Goal: Task Accomplishment & Management: Manage account settings

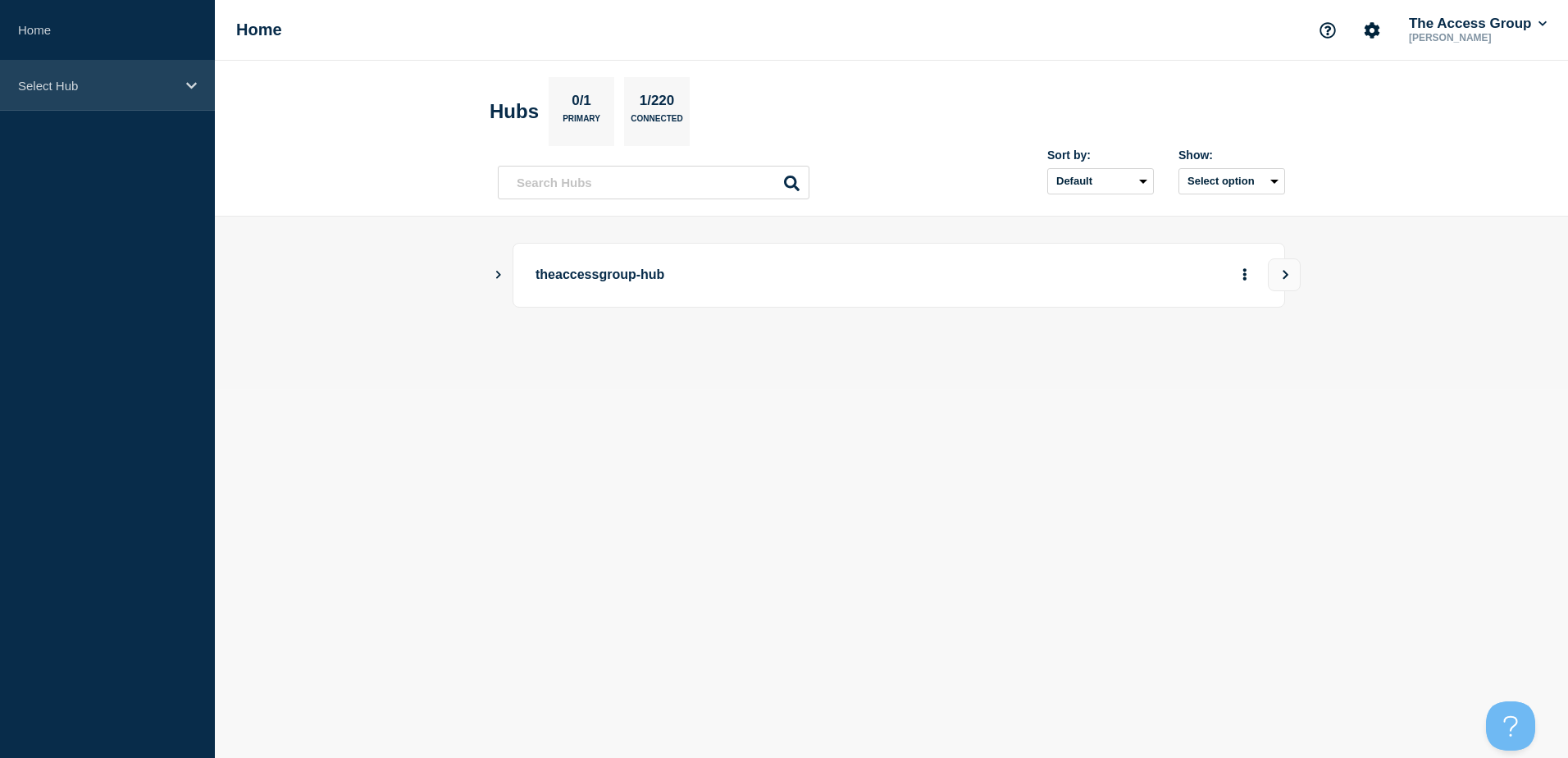
click at [166, 106] on div "Select Hub" at bounding box center [107, 86] width 214 height 50
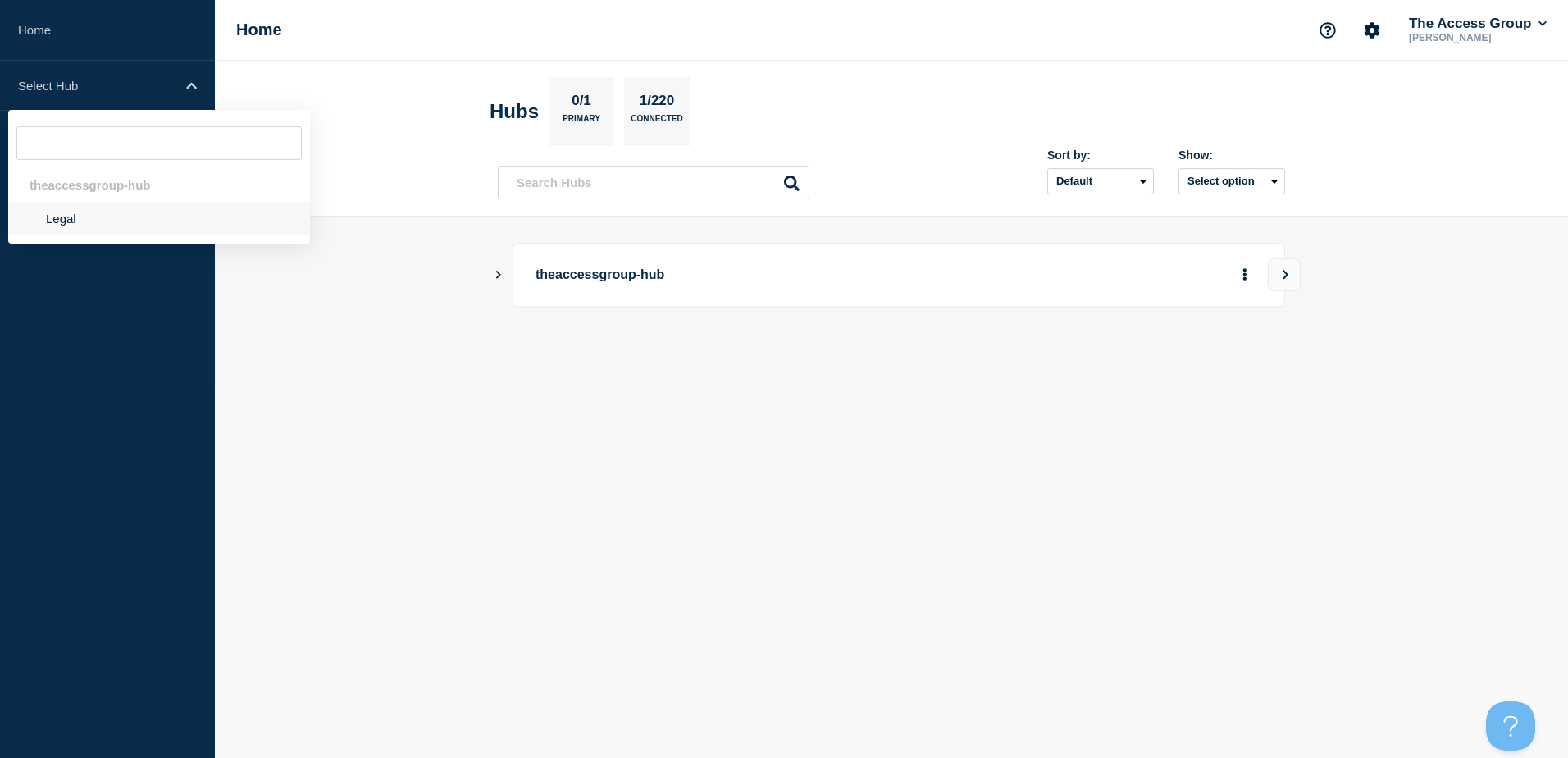
click at [87, 220] on li "Legal" at bounding box center [159, 219] width 302 height 34
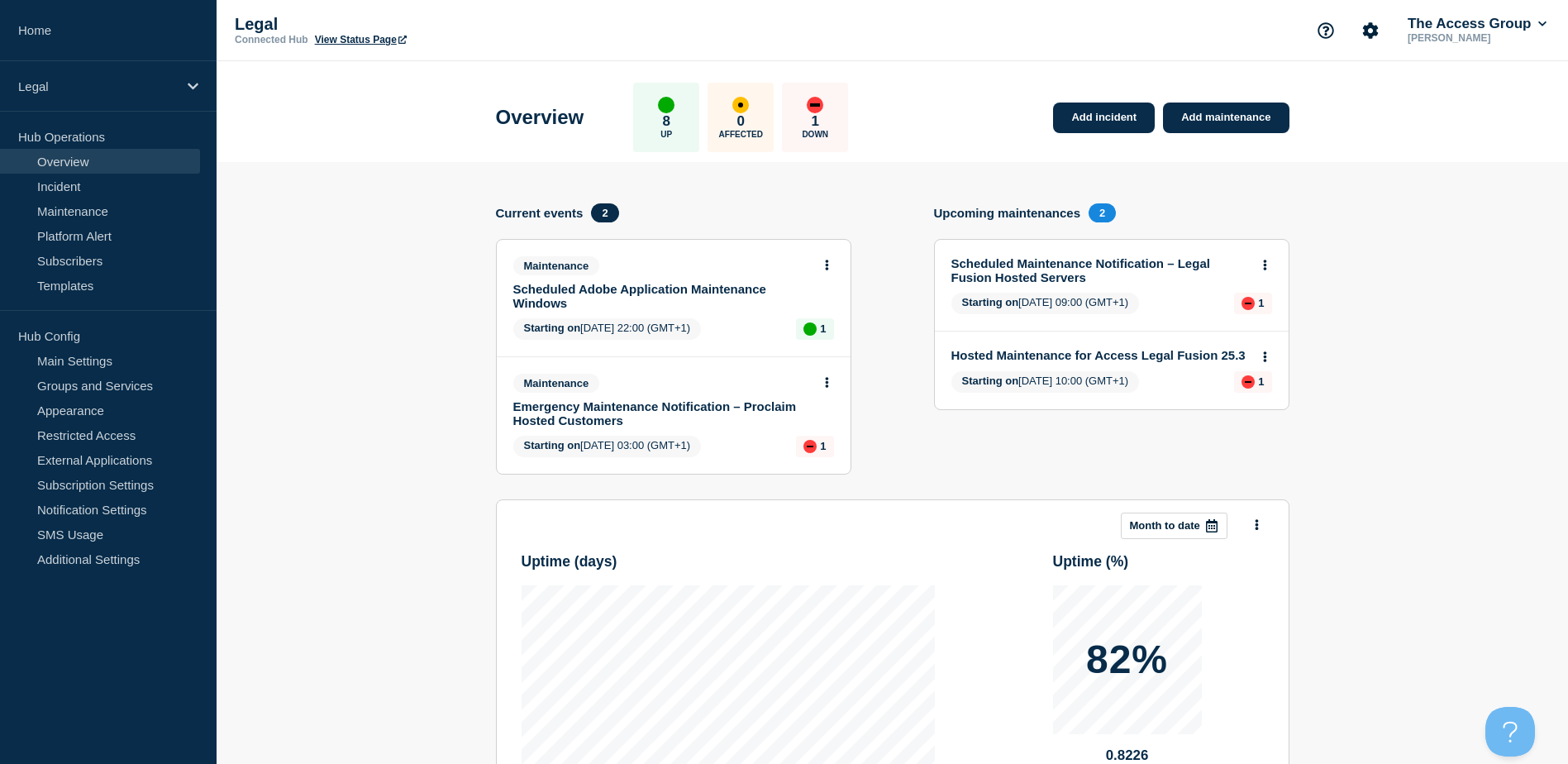
click at [604, 407] on link "Emergency Maintenance Notification – Proclaim Hosted Customers" at bounding box center [662, 413] width 298 height 28
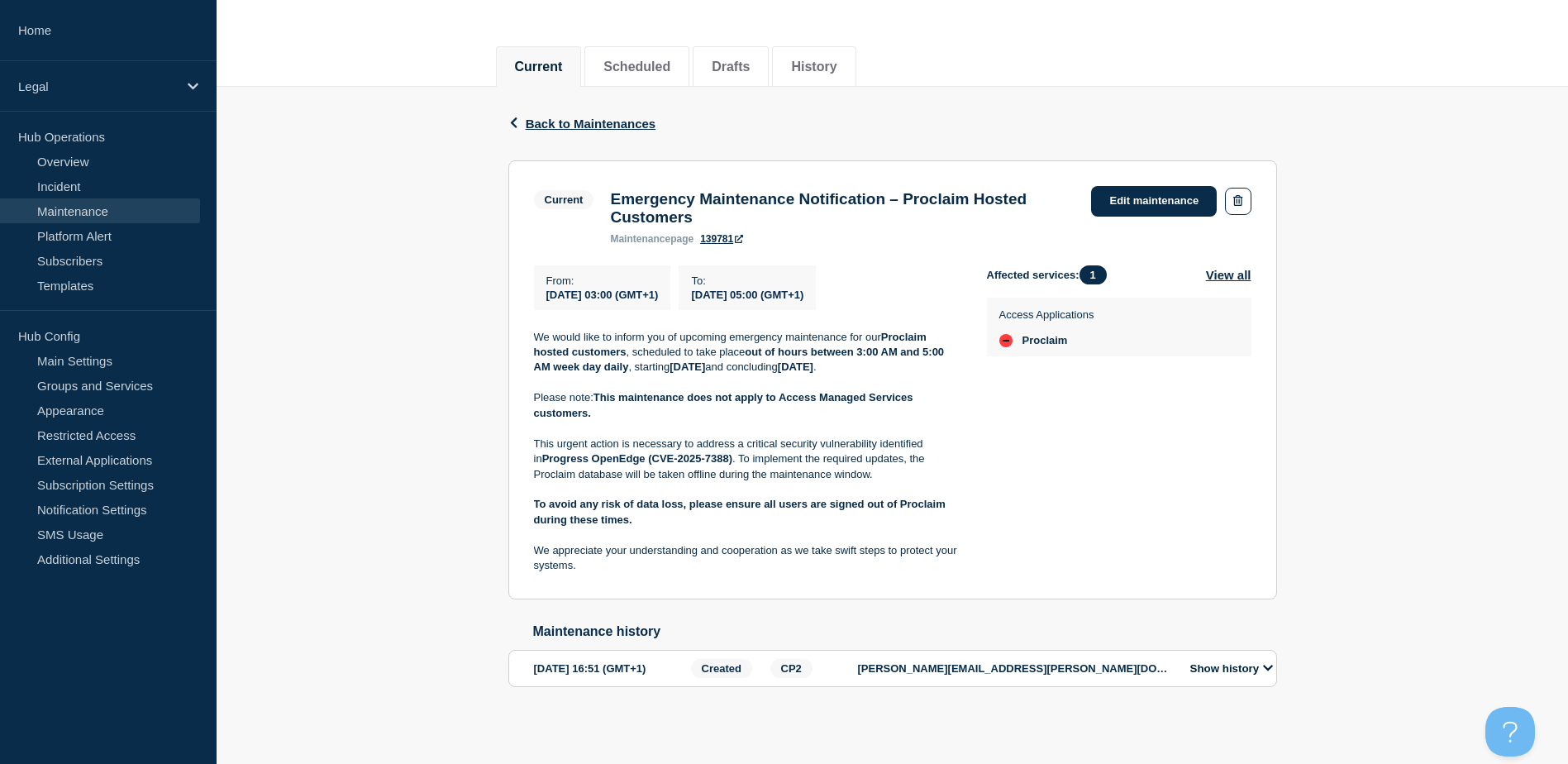
scroll to position [210, 0]
click at [1158, 186] on link "Edit maintenance" at bounding box center [1153, 201] width 126 height 31
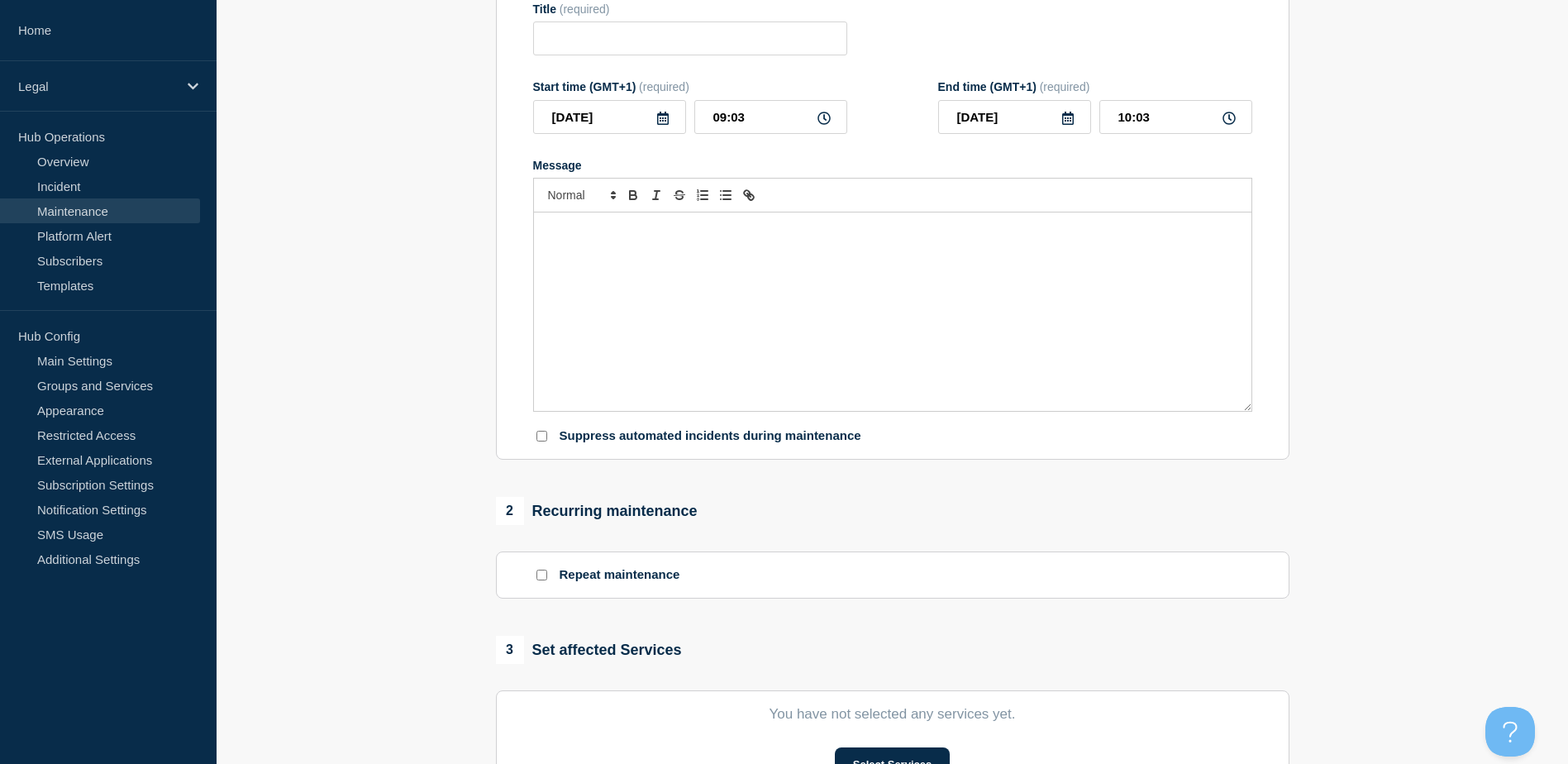
type input "Emergency Maintenance Notification – Proclaim Hosted Customers"
type input "[DATE]"
type input "03:00"
type input "[DATE]"
type input "05:00"
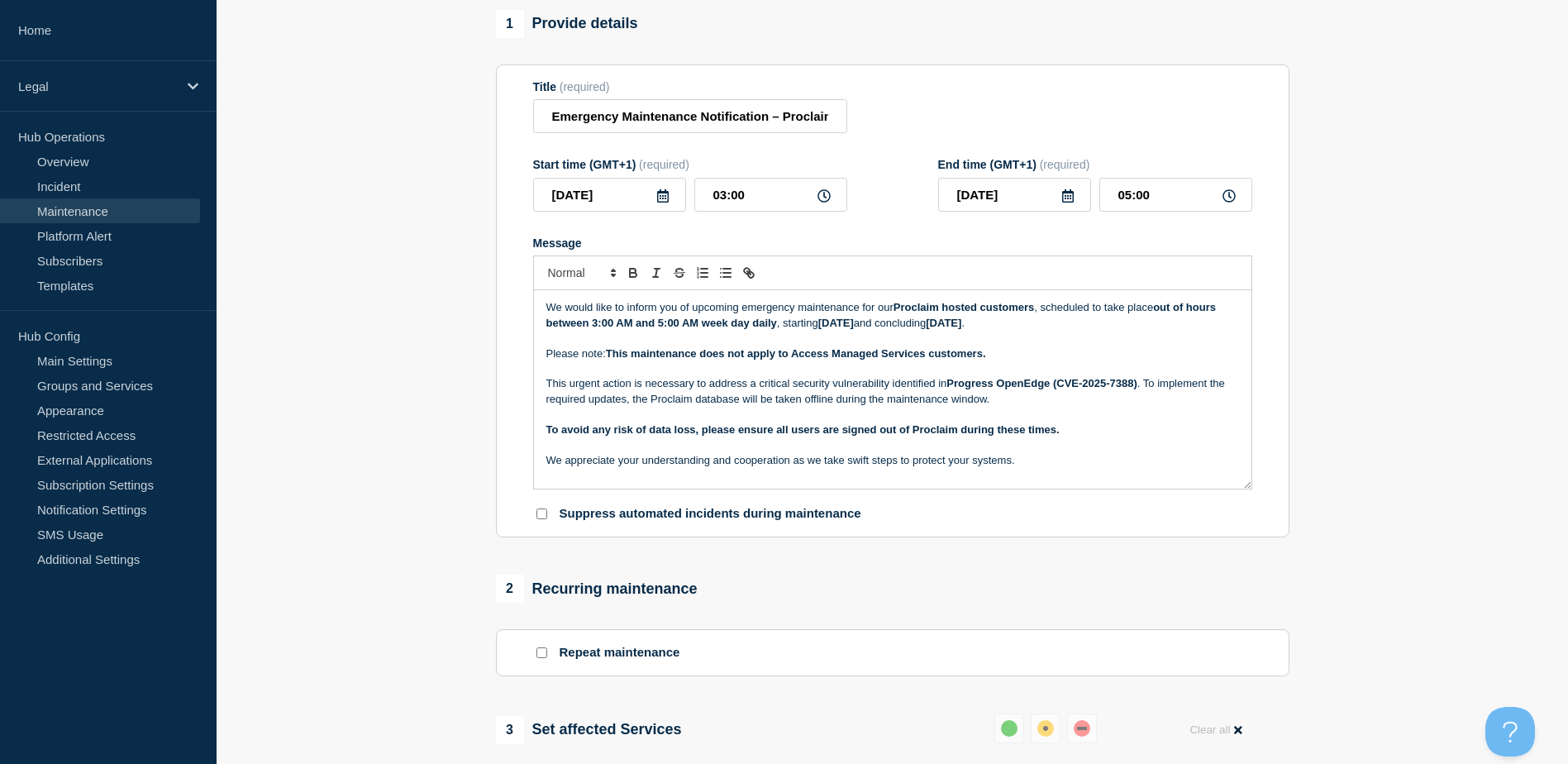
scroll to position [127, 0]
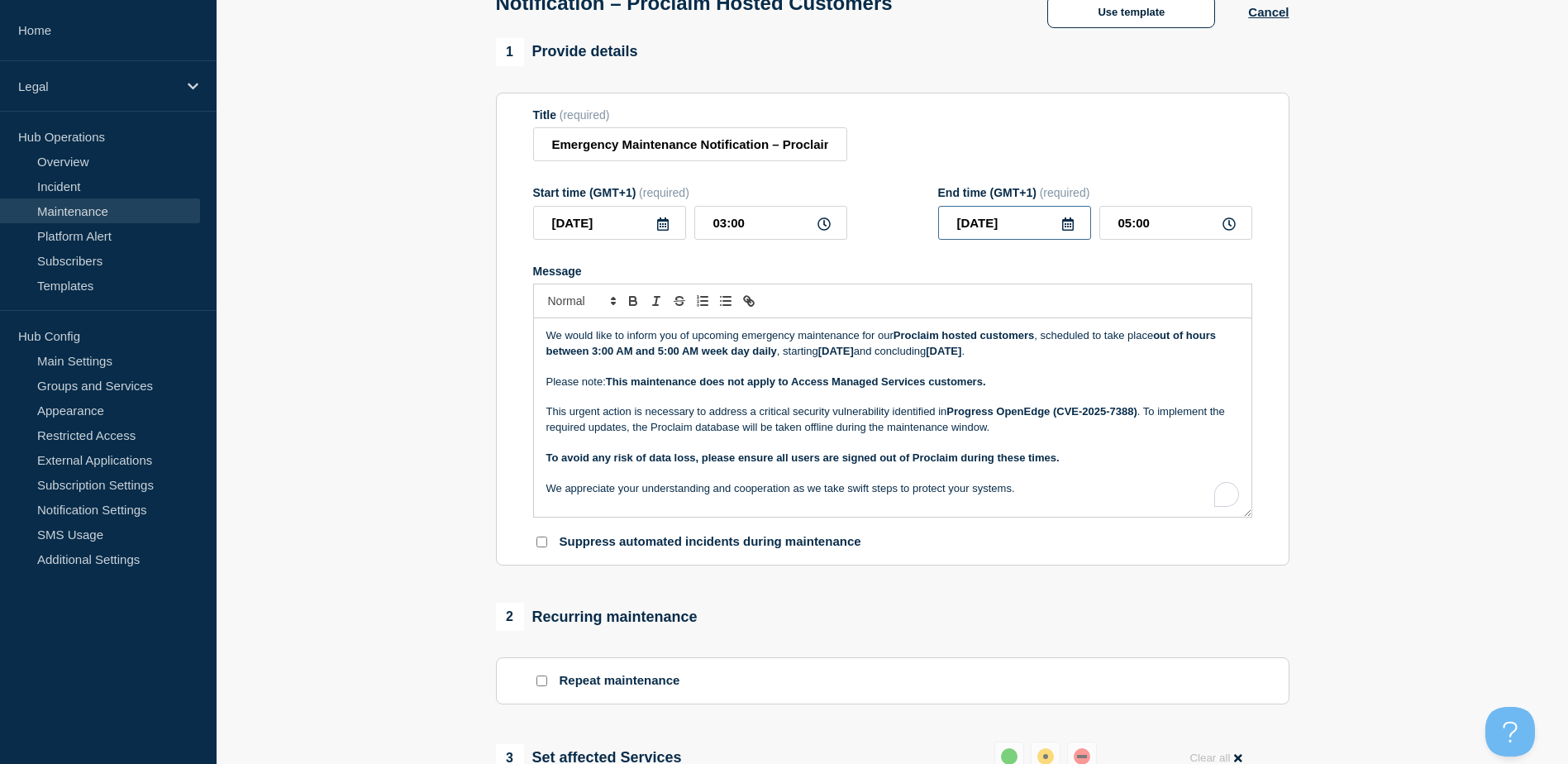
click at [1032, 235] on input "[DATE]" at bounding box center [1014, 223] width 153 height 34
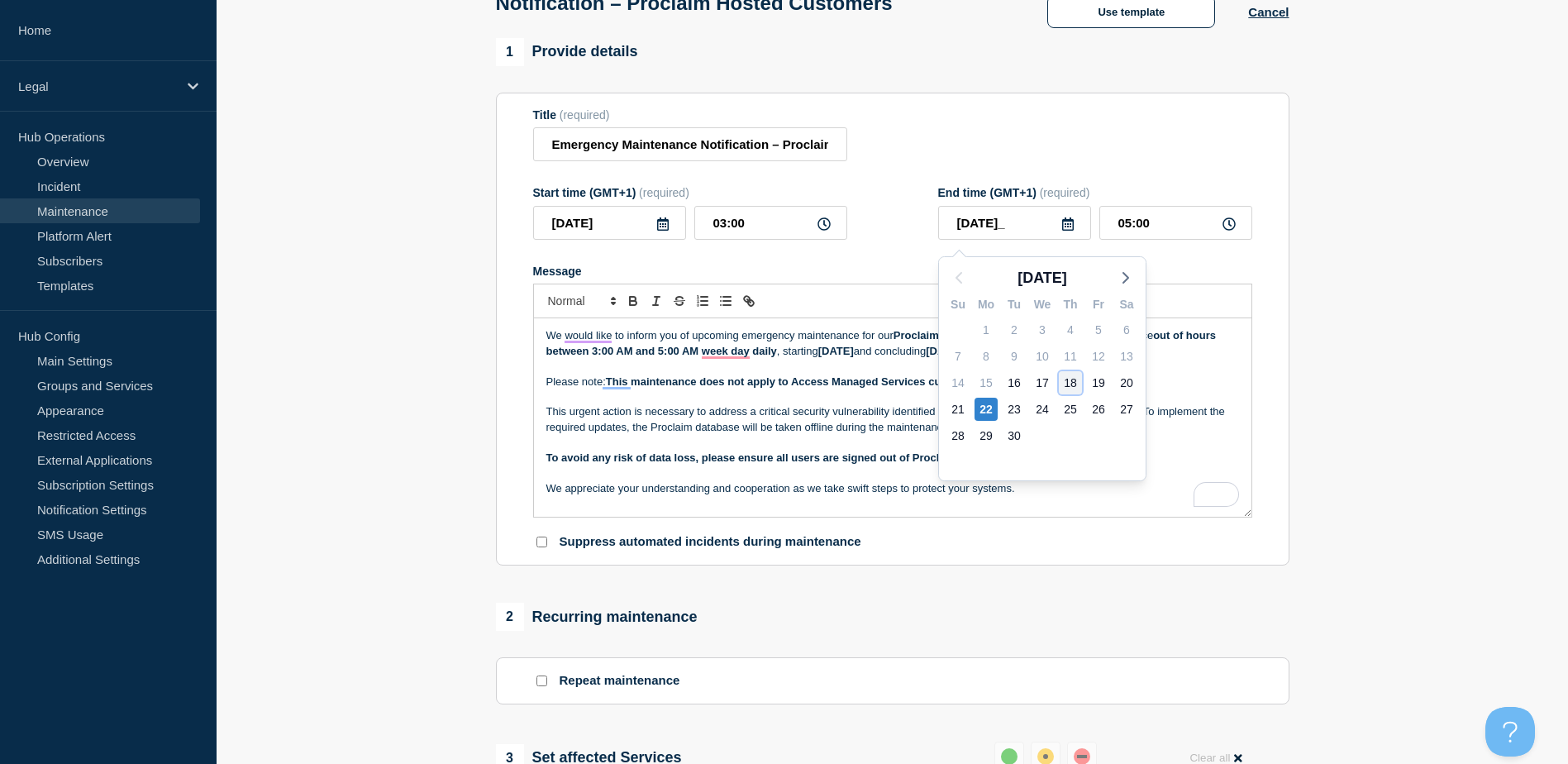
click at [1077, 385] on div "18" at bounding box center [1070, 382] width 23 height 23
type input "[DATE]"
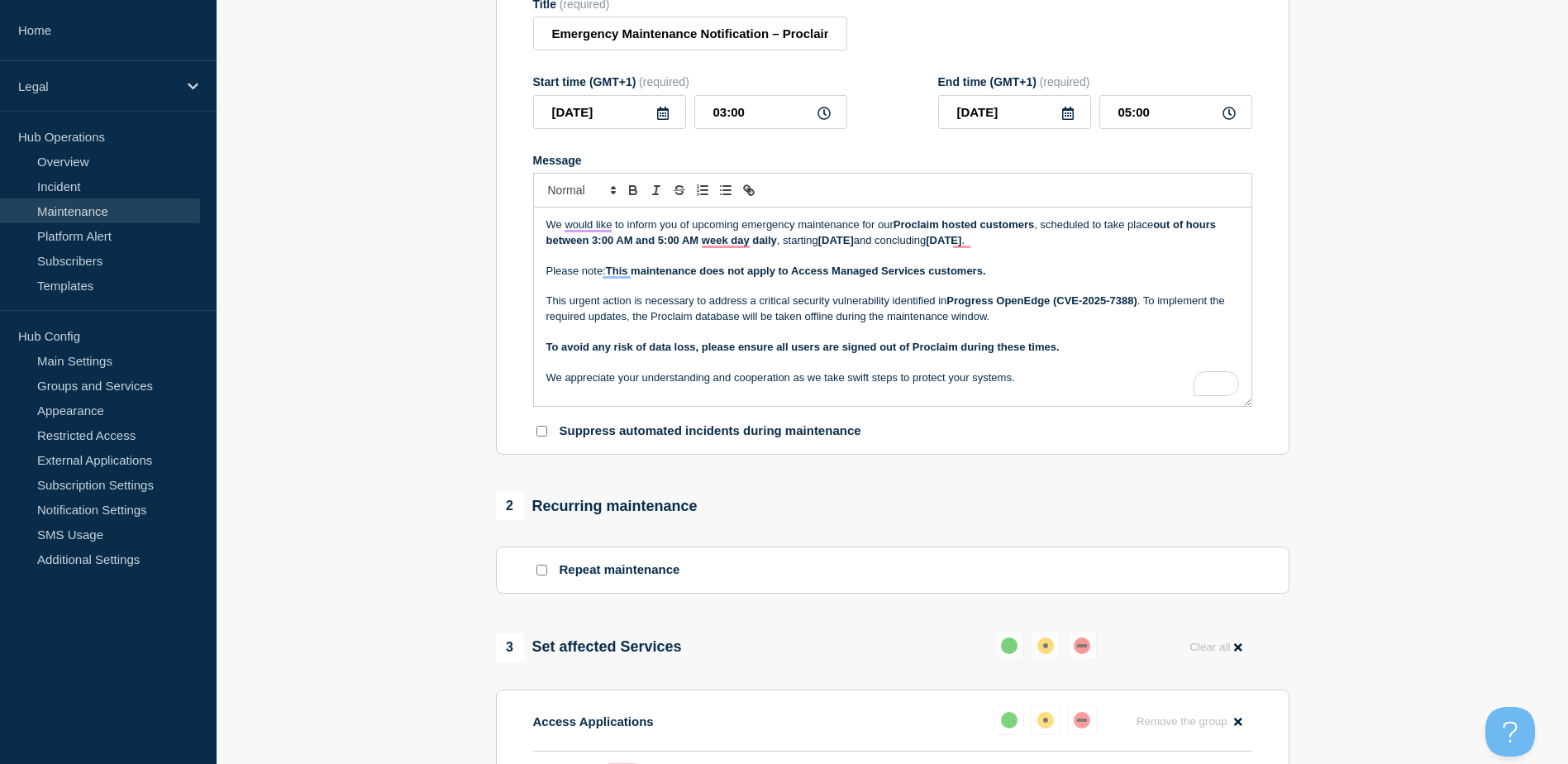
scroll to position [213, 0]
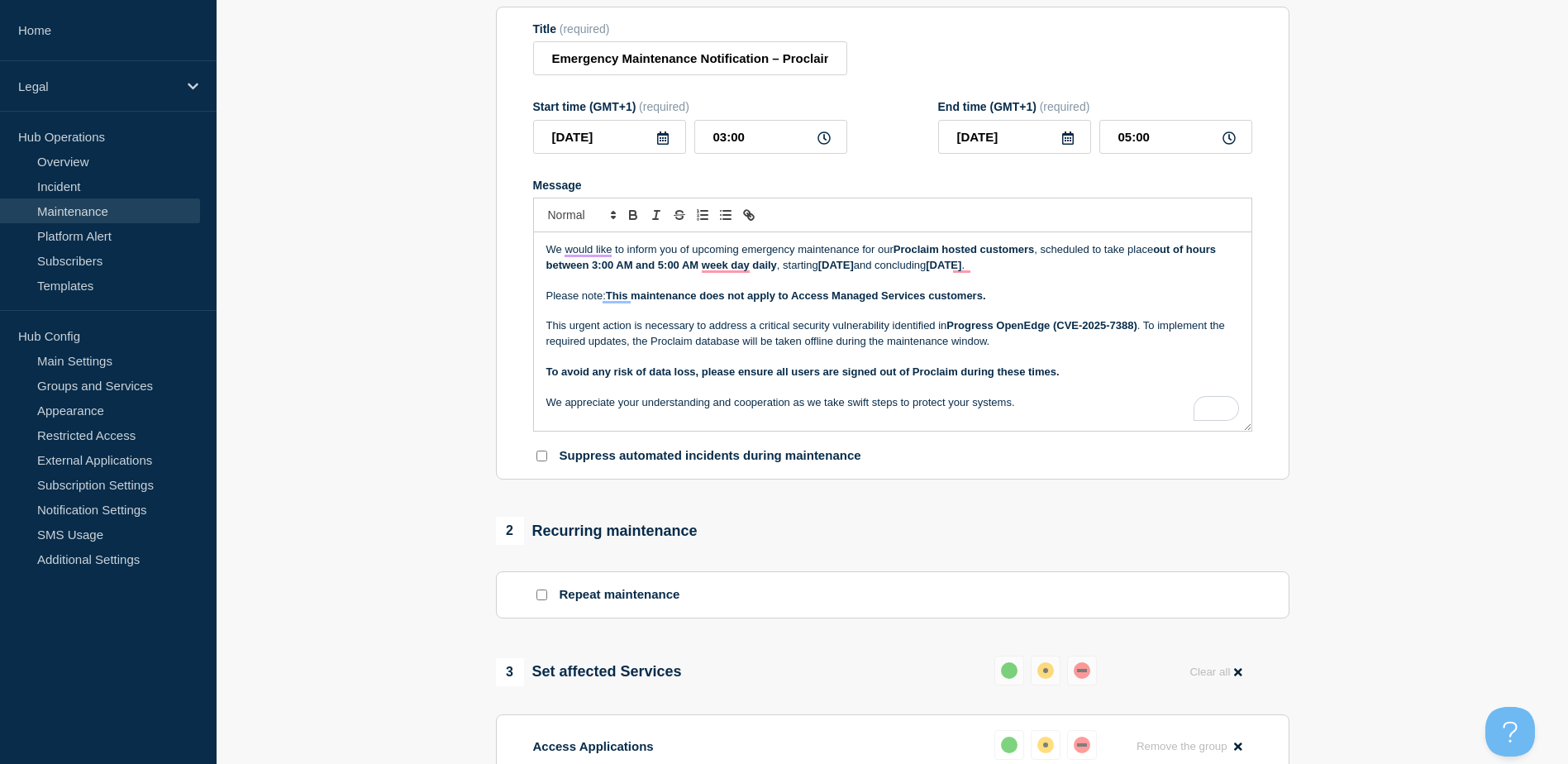
drag, startPoint x: 1101, startPoint y: 273, endPoint x: 1029, endPoint y: 274, distance: 72.0
click at [961, 271] on strong "[DATE]" at bounding box center [943, 264] width 36 height 12
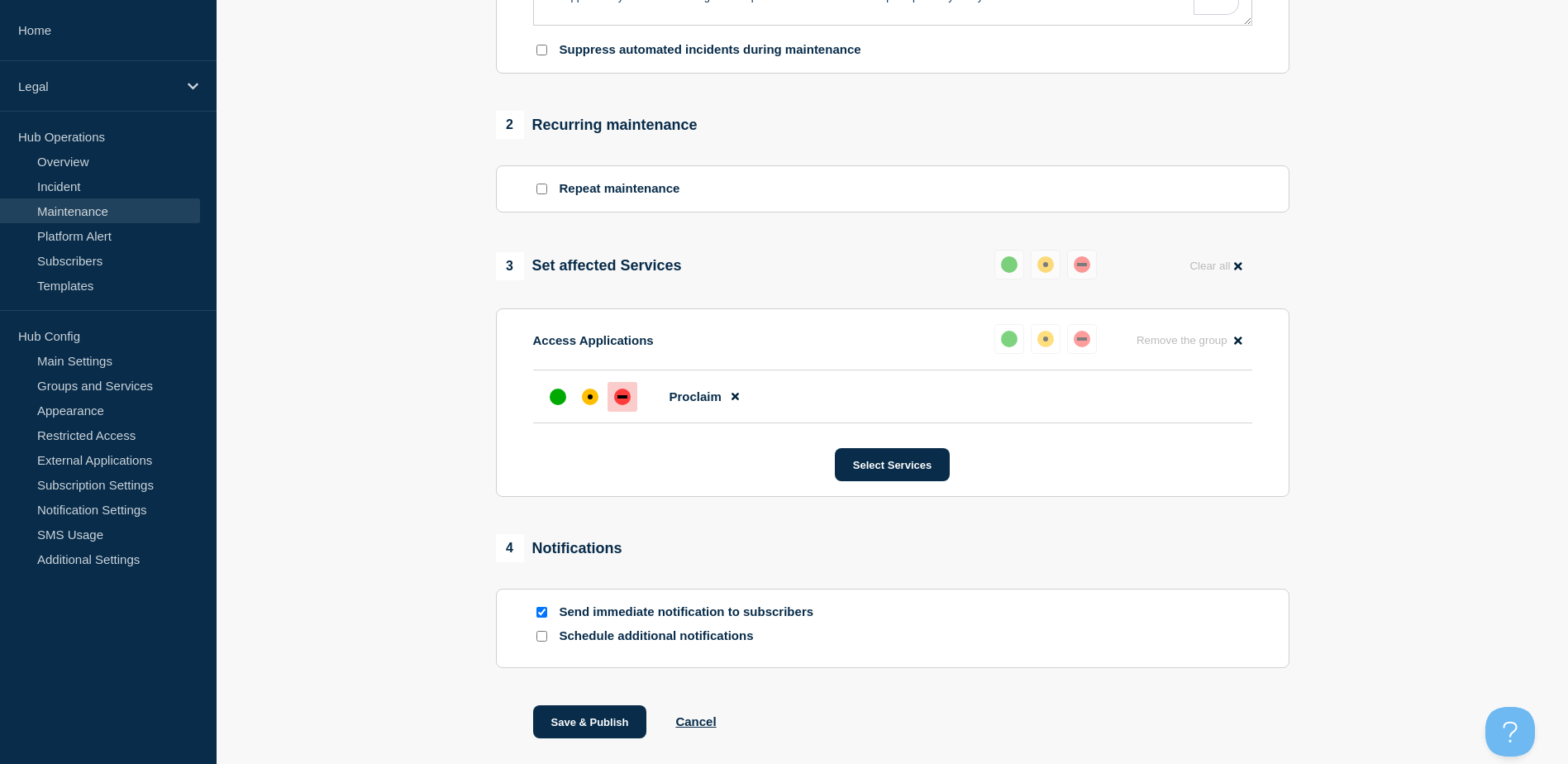
scroll to position [709, 0]
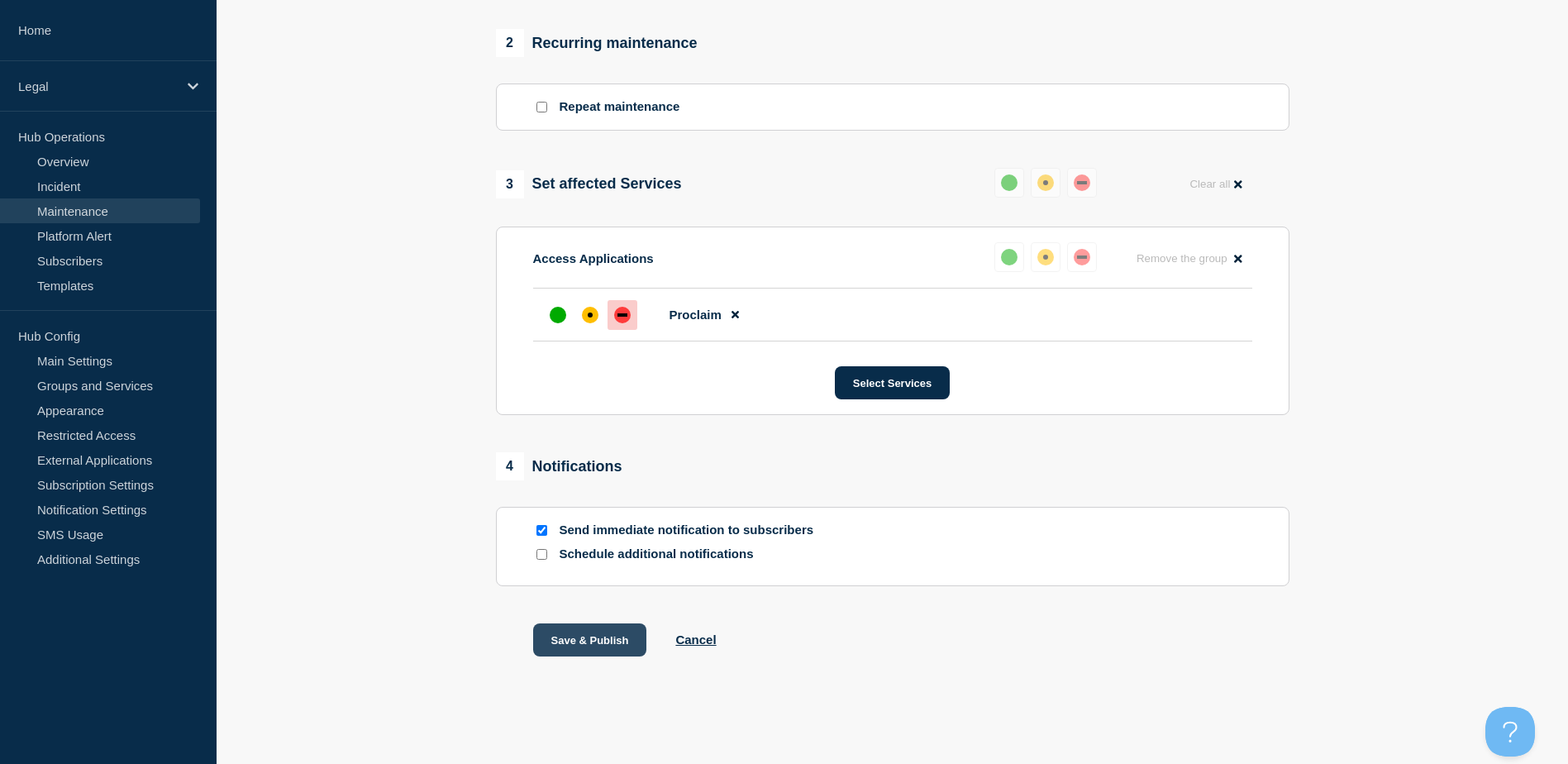
click at [639, 629] on button "Save & Publish" at bounding box center [589, 640] width 114 height 33
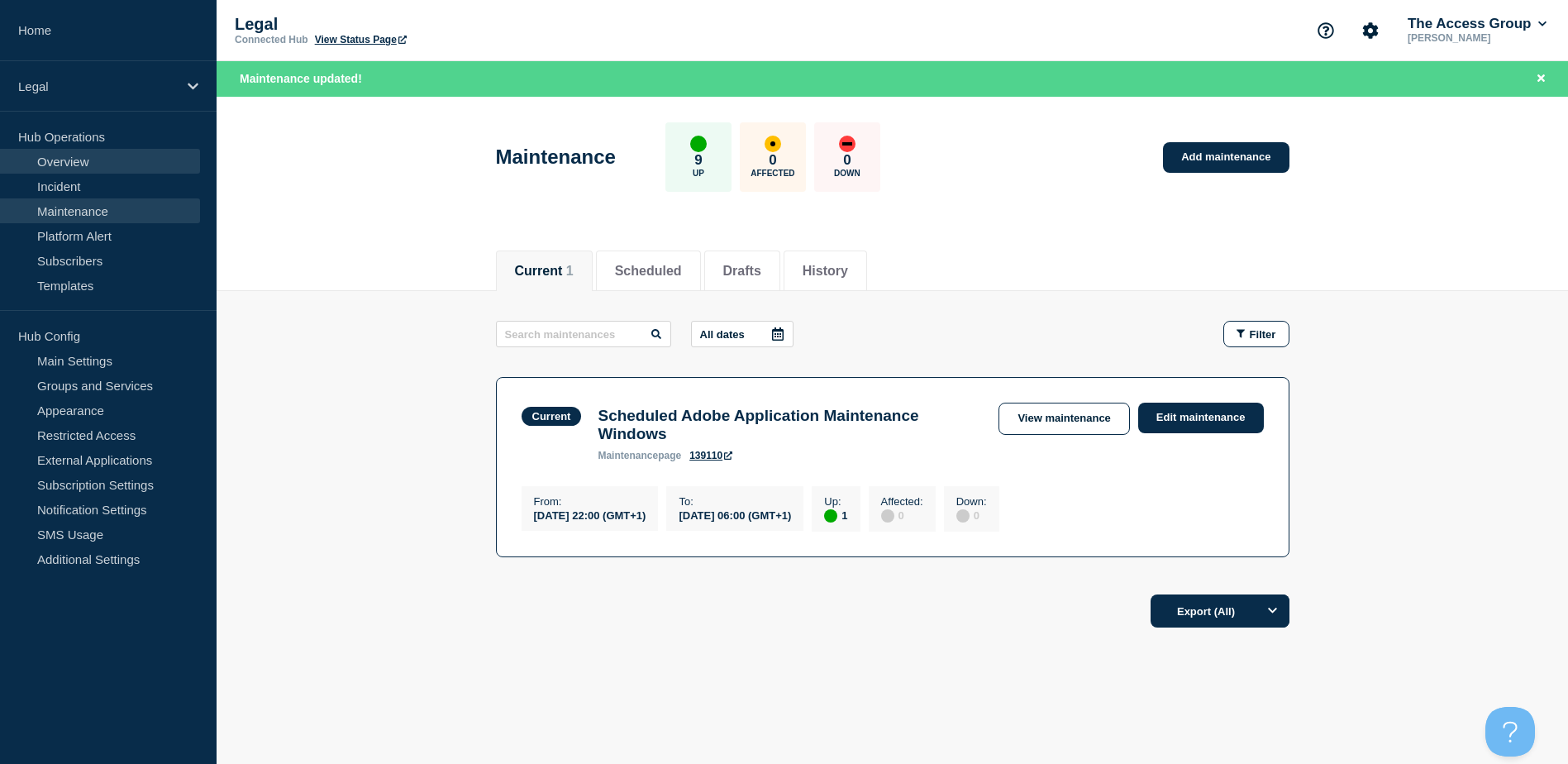
click at [109, 162] on link "Overview" at bounding box center [100, 161] width 200 height 25
